Goal: Task Accomplishment & Management: Use online tool/utility

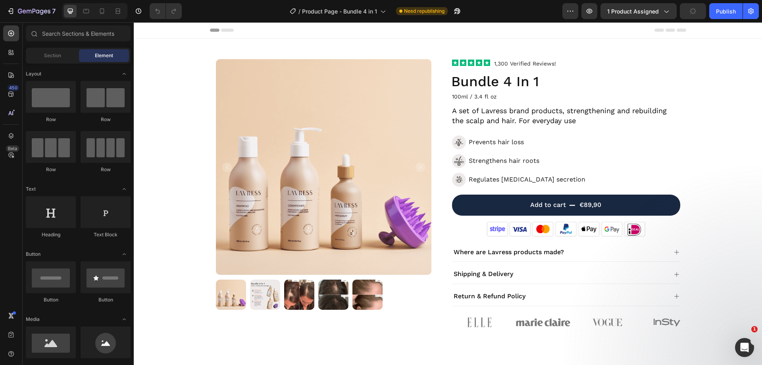
scroll to position [61, 0]
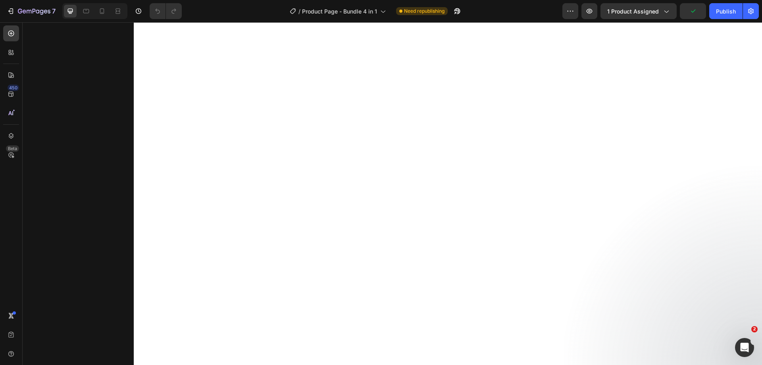
scroll to position [1521, 0]
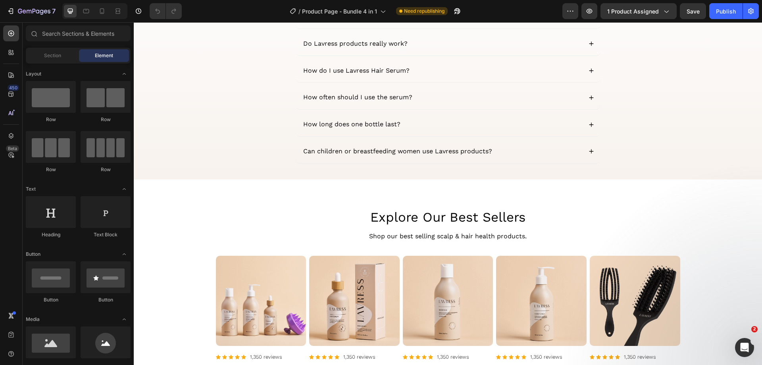
scroll to position [1714, 0]
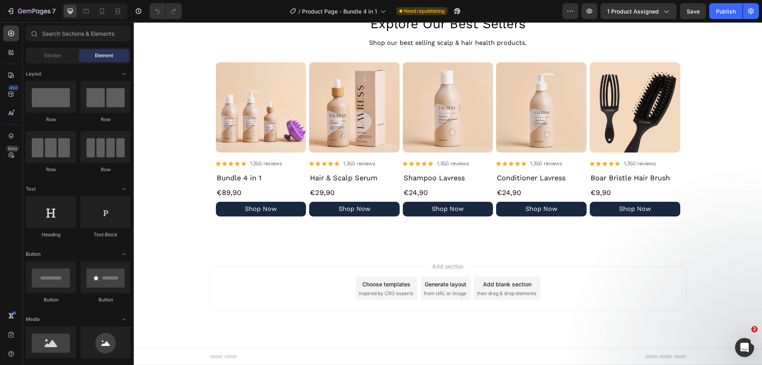
click at [368, 288] on div "Choose templates inspired by CRO experts" at bounding box center [387, 288] width 62 height 24
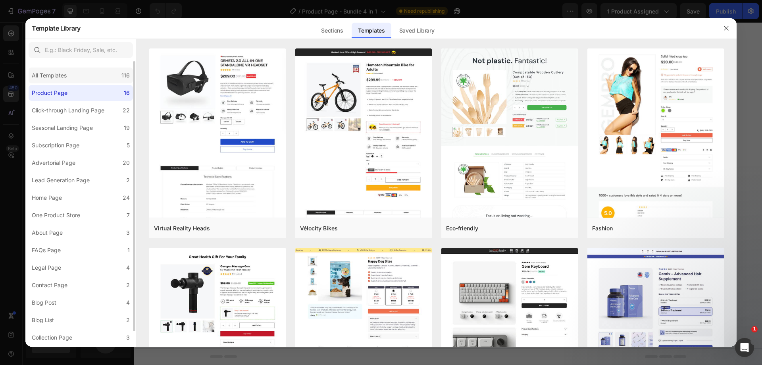
click at [79, 71] on div "All Templates 116" at bounding box center [81, 75] width 104 height 16
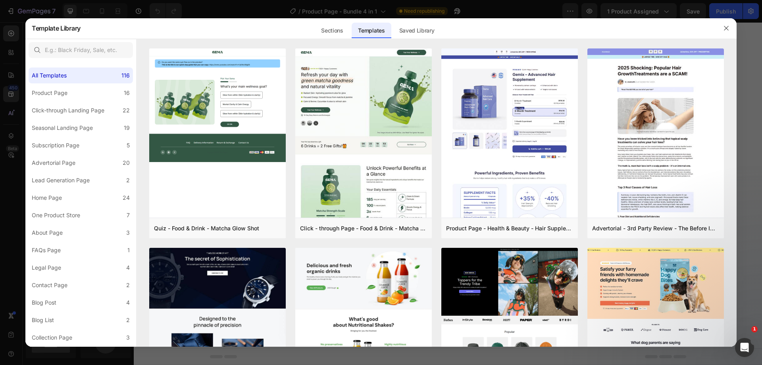
click at [591, 27] on div "Sections Templates Existing pages Saved Library Templates Saved Library" at bounding box center [378, 28] width 594 height 21
click at [540, 228] on div "Preview" at bounding box center [542, 228] width 19 height 7
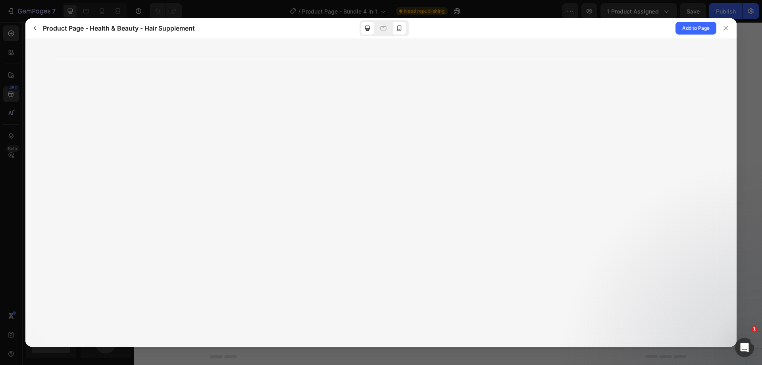
click at [399, 29] on icon at bounding box center [399, 28] width 8 height 8
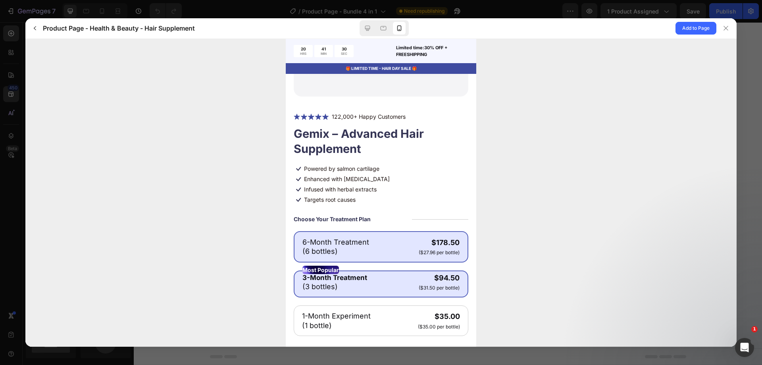
scroll to position [238, 0]
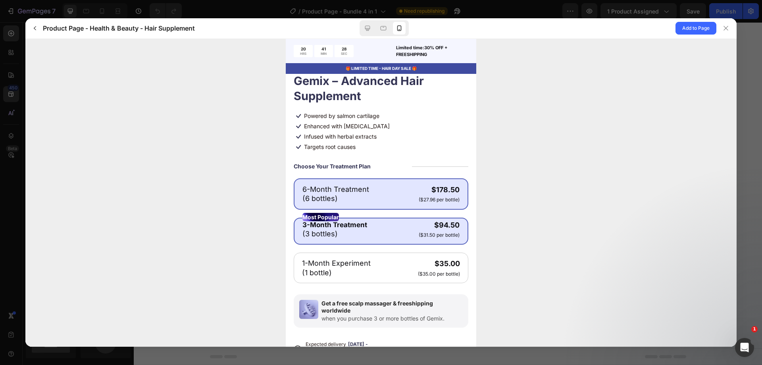
click at [389, 198] on gp-row "6-Month Treatment (6 bottles) $178.50 ($27.96 per bottle)" at bounding box center [381, 193] width 157 height 19
click at [391, 226] on gp-row "3-Month Treatment (3 bottles) $94.50 ($31.50 per bottle)" at bounding box center [381, 229] width 157 height 18
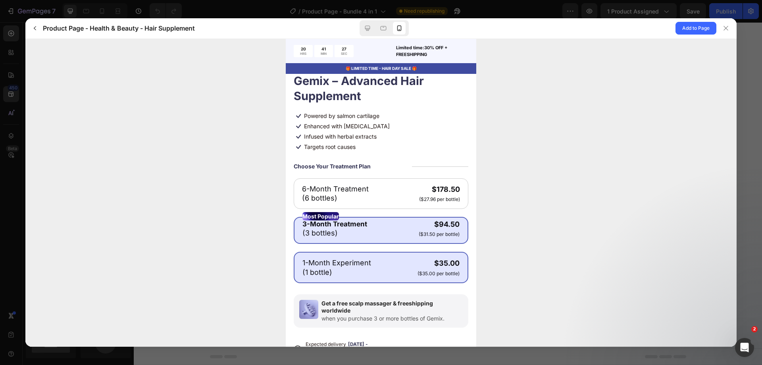
click at [385, 269] on gp-row "1-Month Experiment (1 bottle) $35.00 ($35.00 per bottle)" at bounding box center [381, 267] width 157 height 19
click at [400, 226] on gp-row "3-Month Treatment (3 bottles) $94.50 ($31.50 per bottle)" at bounding box center [381, 228] width 157 height 18
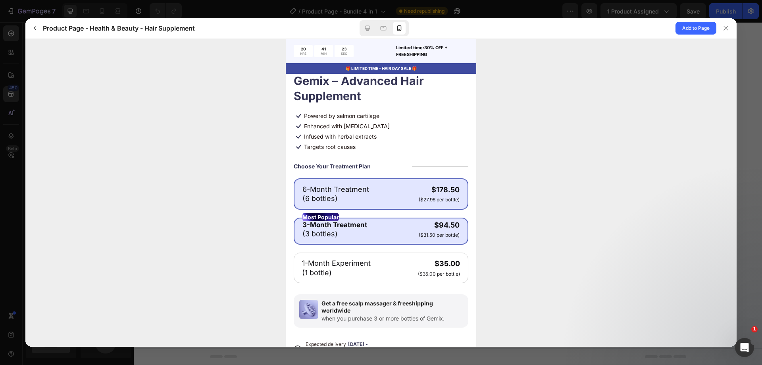
click at [404, 191] on gp-row "6-Month Treatment (6 bottles) $178.50 ($27.96 per bottle)" at bounding box center [381, 193] width 157 height 19
click at [407, 224] on gp-row "3-Month Treatment (3 bottles) $94.50 ($31.50 per bottle)" at bounding box center [381, 229] width 157 height 18
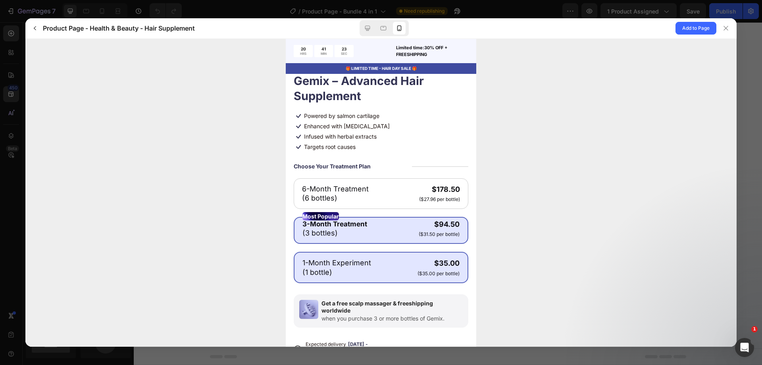
click at [403, 257] on gp-product-bundle-discount-item "1-Month Experiment (1 bottle) $35.00 ($35.00 per bottle)" at bounding box center [381, 266] width 175 height 31
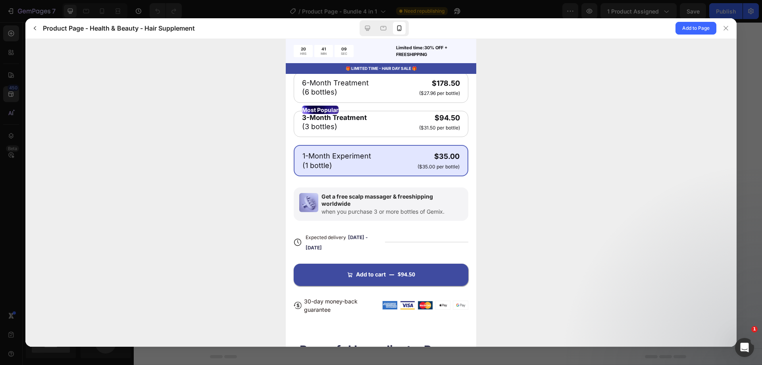
scroll to position [437, 0]
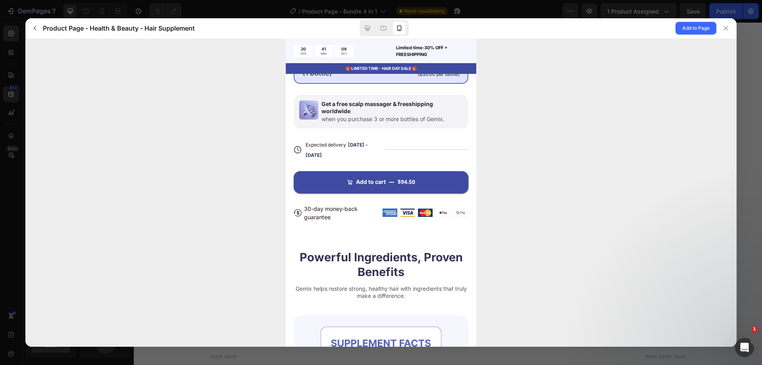
click at [355, 214] on p "30-day money-back guarantee" at bounding box center [342, 212] width 76 height 17
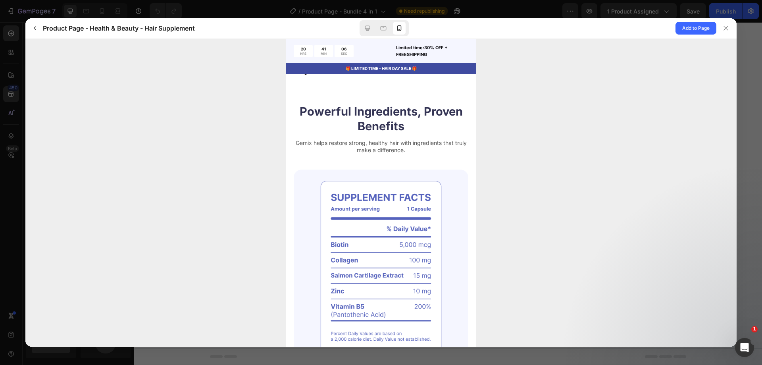
scroll to position [596, 0]
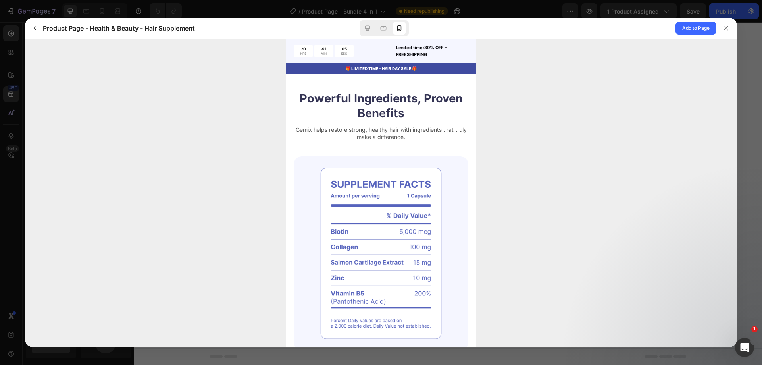
click at [428, 174] on img at bounding box center [381, 253] width 175 height 194
click at [445, 156] on img at bounding box center [381, 253] width 175 height 194
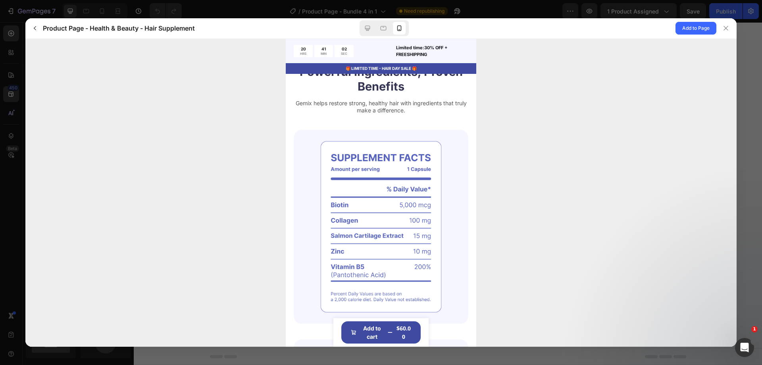
scroll to position [648, 0]
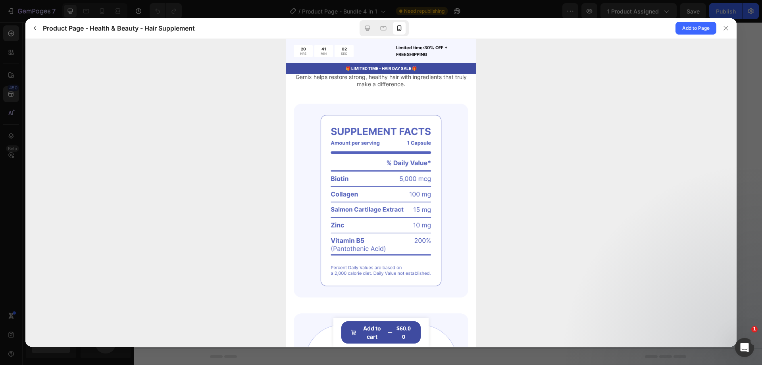
click at [443, 158] on img at bounding box center [381, 200] width 175 height 194
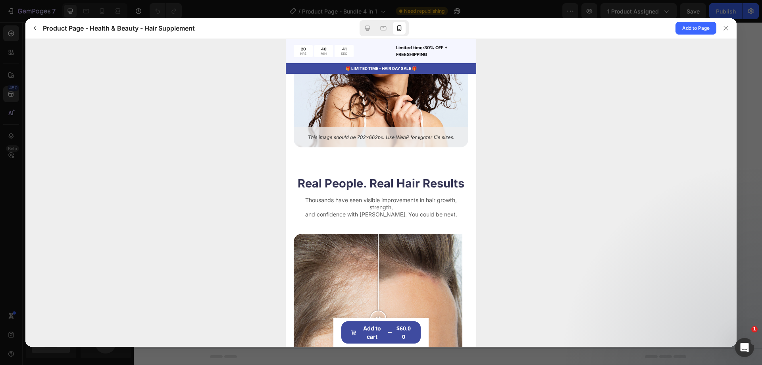
scroll to position [2038, 0]
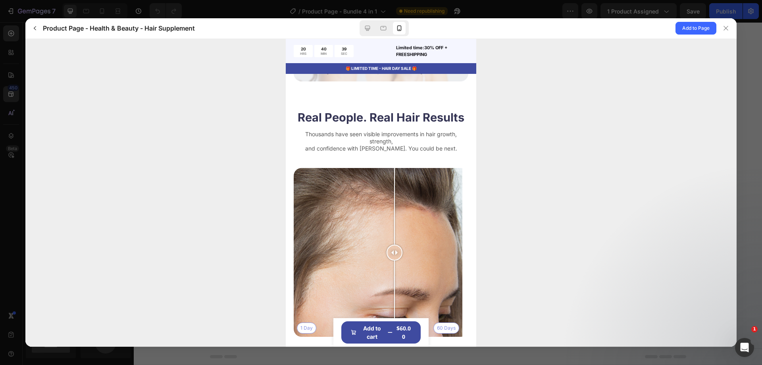
drag, startPoint x: 382, startPoint y: 235, endPoint x: 395, endPoint y: 228, distance: 14.6
click at [395, 244] on div at bounding box center [395, 252] width 16 height 16
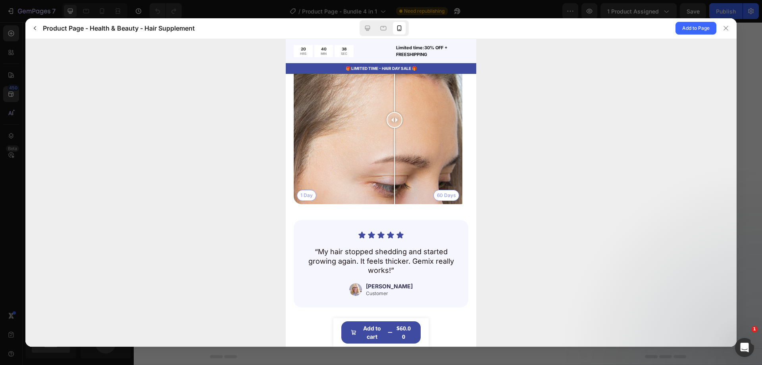
scroll to position [2091, 0]
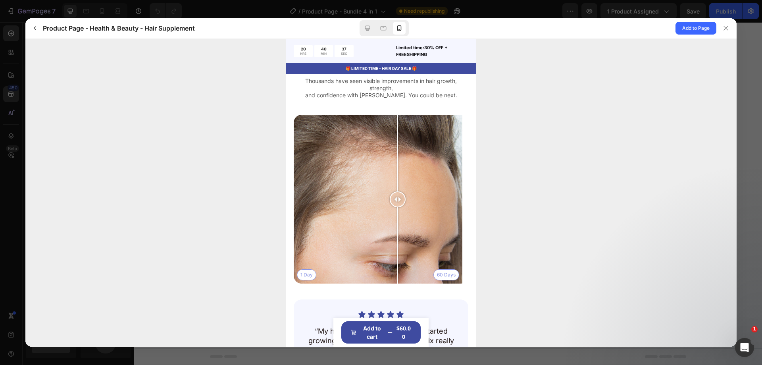
drag, startPoint x: 410, startPoint y: 172, endPoint x: 398, endPoint y: 173, distance: 12.3
click at [398, 173] on div "1 Day 60 Days" at bounding box center [378, 198] width 169 height 169
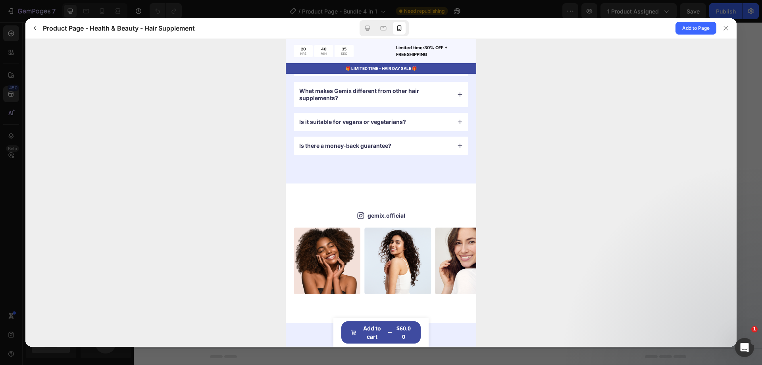
scroll to position [2673, 0]
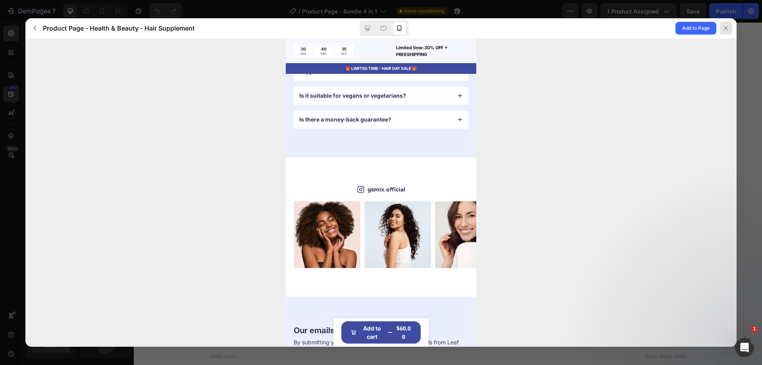
click at [729, 29] on div at bounding box center [726, 28] width 13 height 13
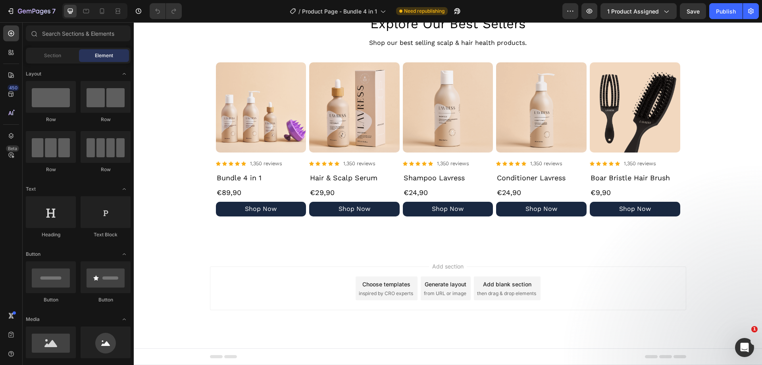
click at [402, 294] on span "inspired by CRO experts" at bounding box center [386, 293] width 54 height 7
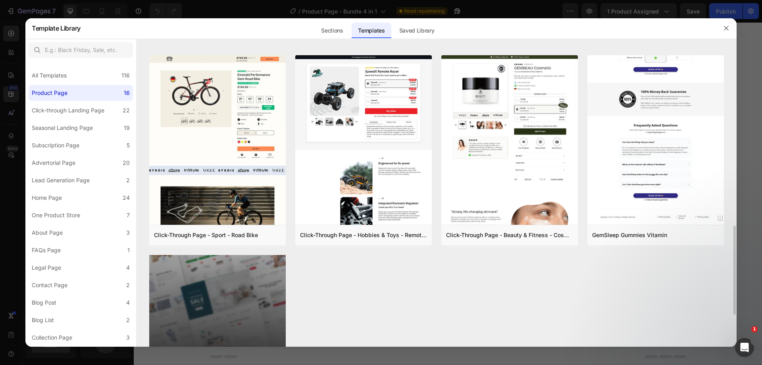
scroll to position [697, 0]
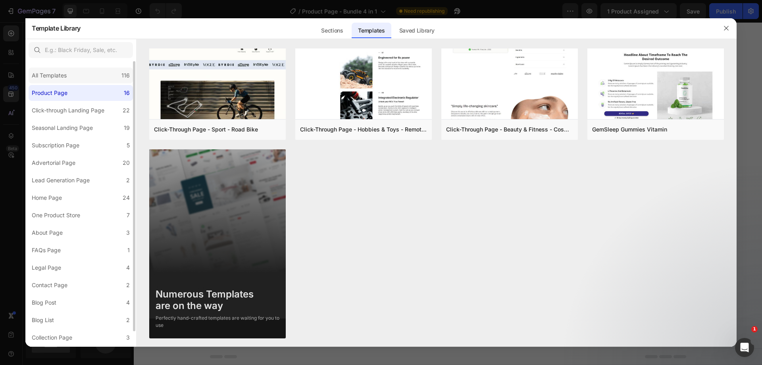
click at [98, 74] on div "All Templates 116" at bounding box center [81, 75] width 104 height 16
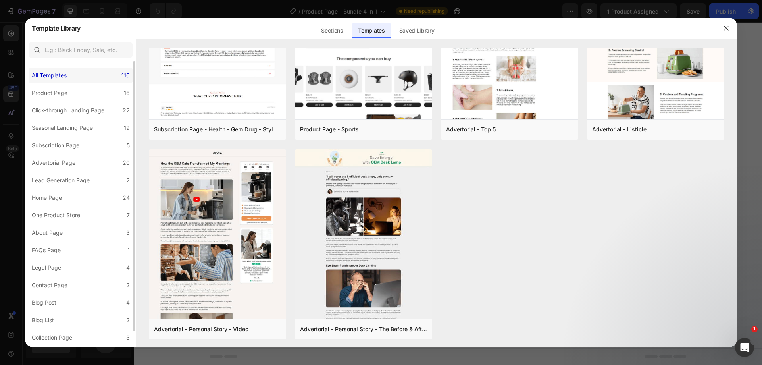
scroll to position [0, 0]
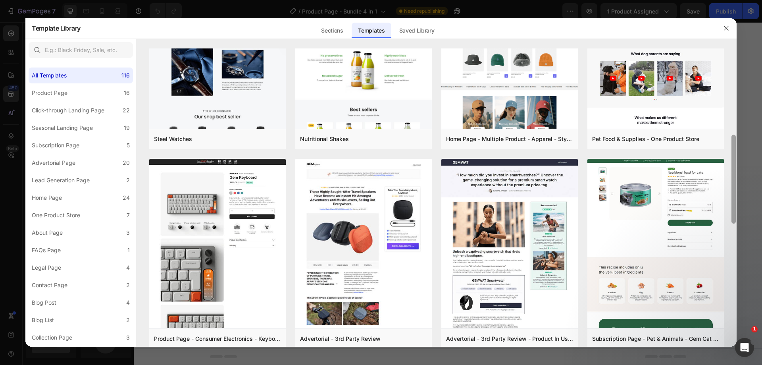
scroll to position [295, 0]
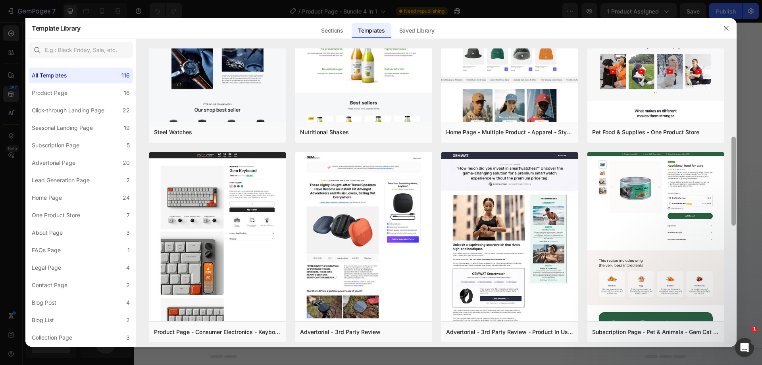
click at [733, 167] on div at bounding box center [734, 181] width 4 height 89
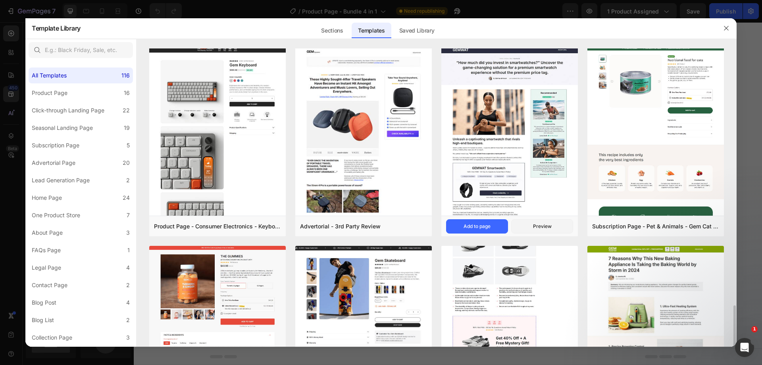
scroll to position [520, 0]
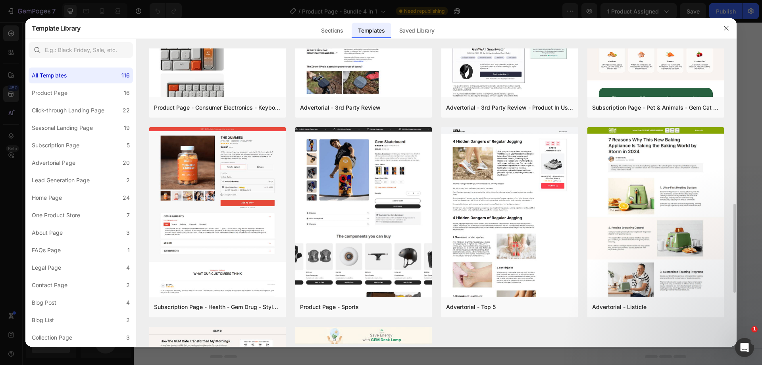
click at [580, 161] on div "Quiz - Food & Drink - Matcha Glow Shot Add to page Preview Click - through Page…" at bounding box center [436, 28] width 575 height 998
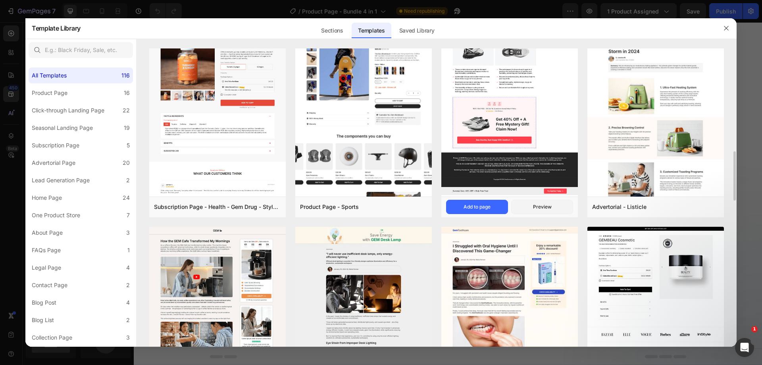
scroll to position [659, 0]
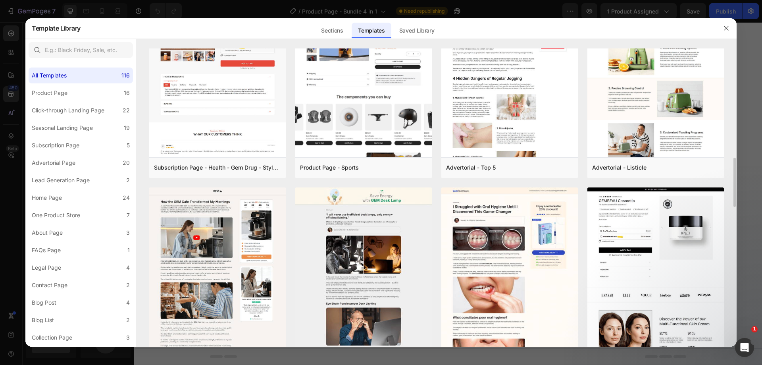
click at [580, 172] on div "Quiz - Food & Drink - Matcha Glow Shot Add to page Preview Click - through Page…" at bounding box center [436, 287] width 575 height 1796
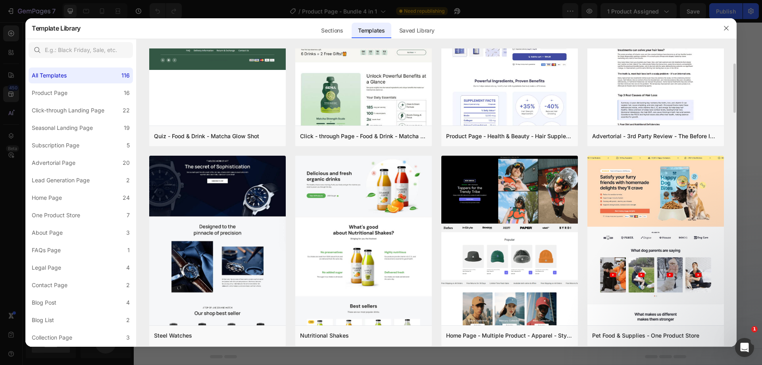
scroll to position [0, 0]
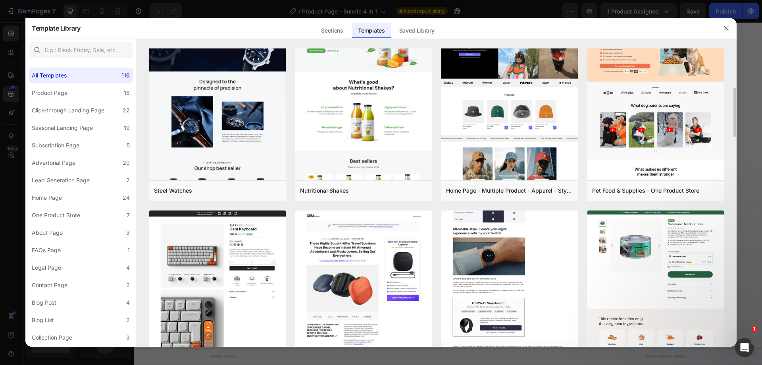
scroll to position [303, 0]
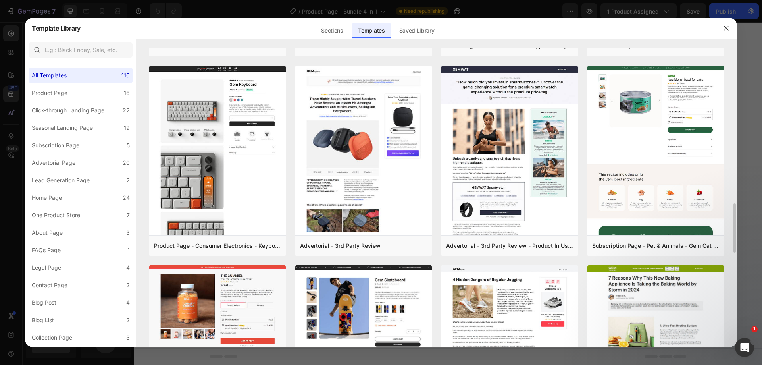
scroll to position [473, 0]
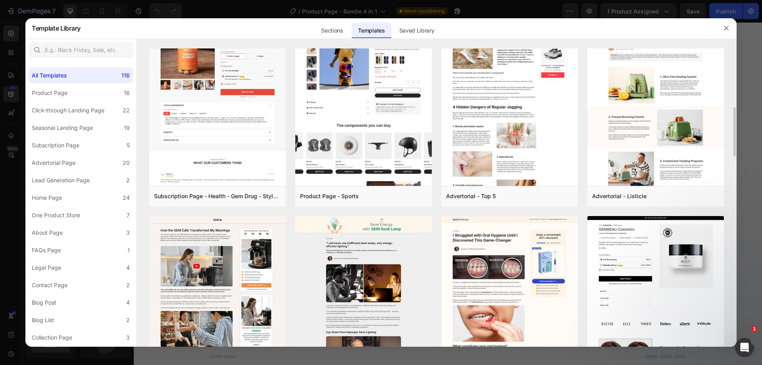
scroll to position [591, 0]
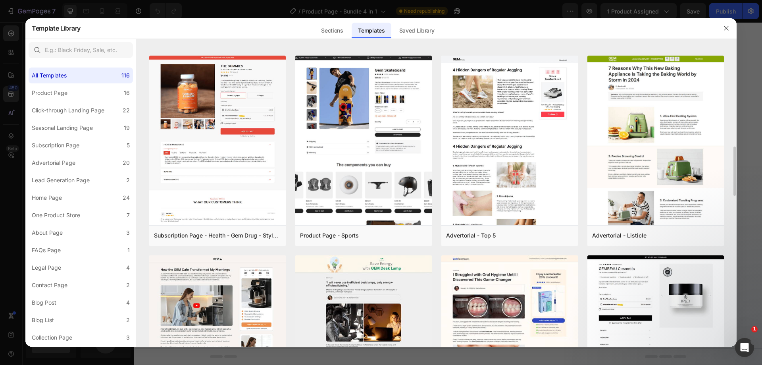
click at [580, 198] on div "Quiz - Food & Drink - Matcha Glow Shot Add to page Preview Click - through Page…" at bounding box center [436, 355] width 575 height 1796
click at [584, 182] on div "Quiz - Food & Drink - Matcha Glow Shot Add to page Preview Click - through Page…" at bounding box center [436, 355] width 575 height 1796
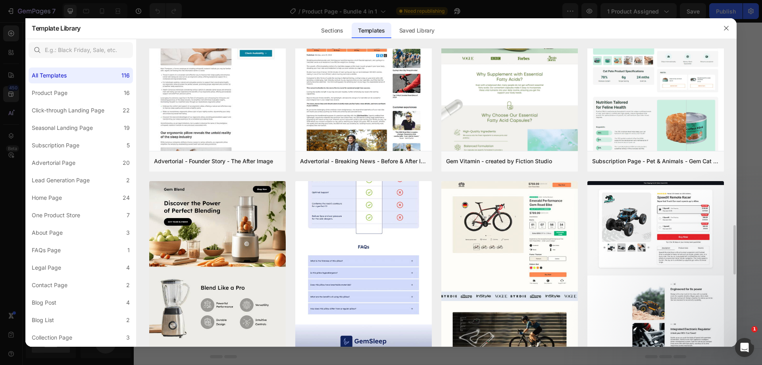
scroll to position [1104, 0]
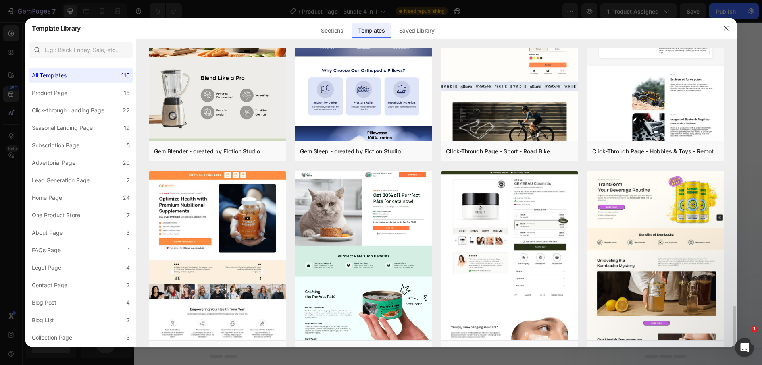
scroll to position [1313, 0]
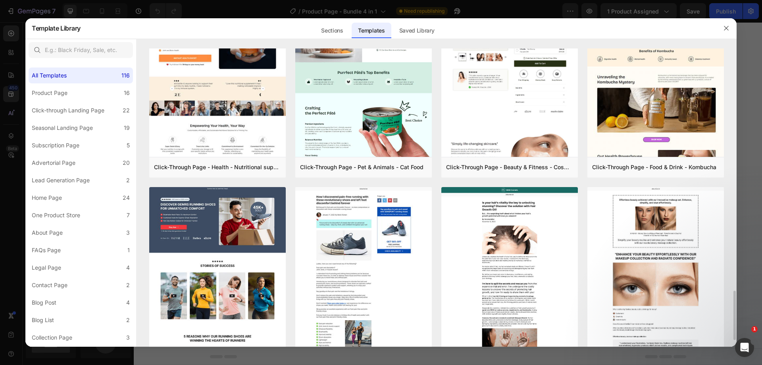
scroll to position [1497, 0]
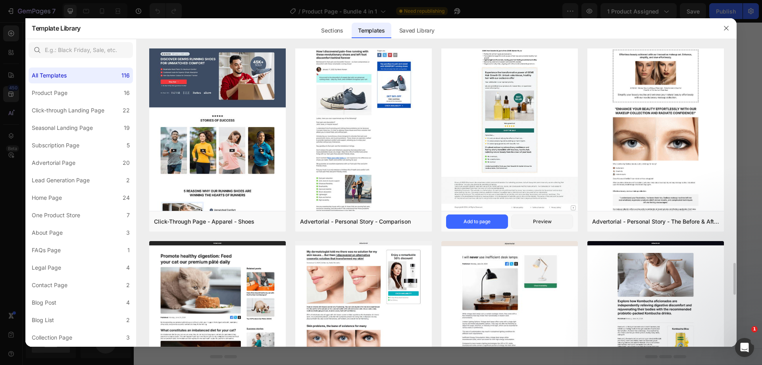
scroll to position [1655, 0]
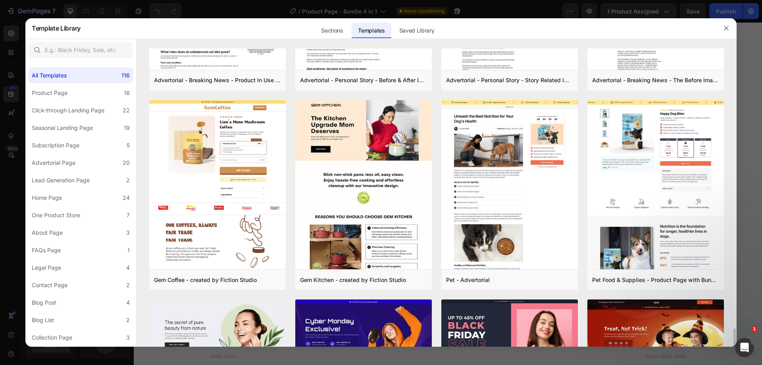
scroll to position [2009, 0]
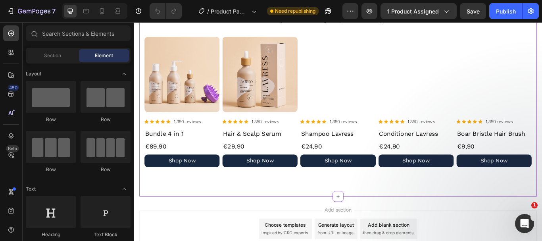
scroll to position [1949, 0]
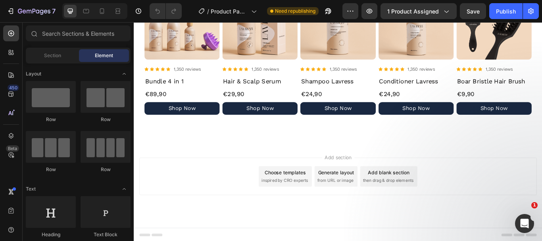
click at [305, 193] on div "Choose templates" at bounding box center [311, 197] width 48 height 8
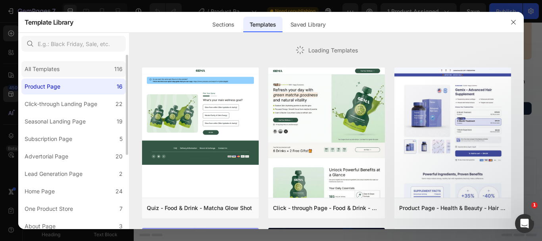
click at [77, 66] on div "All Templates 116" at bounding box center [73, 69] width 104 height 16
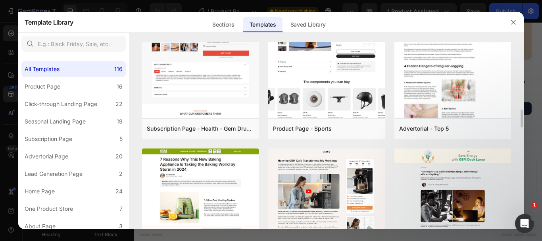
scroll to position [760, 0]
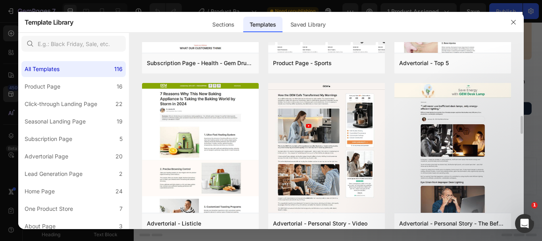
click at [261, 124] on div "Quiz - Food & Drink - Matcha Glow Shot Add to page Preview Click - through Page…" at bounding box center [327, 243] width 370 height 1922
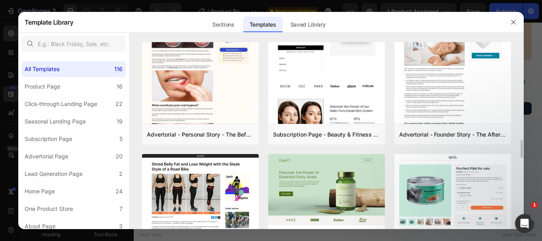
scroll to position [1061, 0]
